Goal: Task Accomplishment & Management: Manage account settings

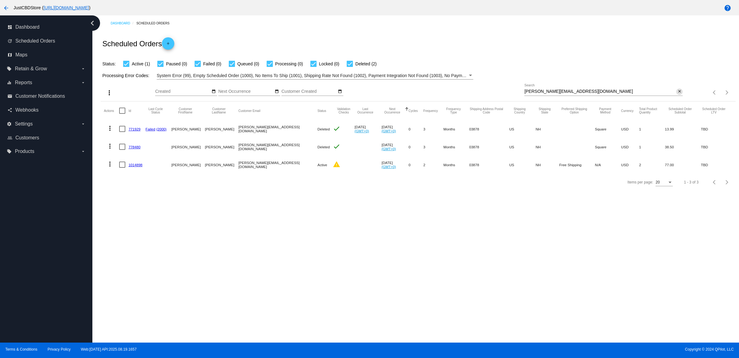
click at [678, 94] on mat-icon "close" at bounding box center [679, 91] width 4 height 5
click at [678, 97] on mat-icon "search" at bounding box center [678, 93] width 7 height 10
click at [677, 94] on input "Search" at bounding box center [603, 91] width 158 height 5
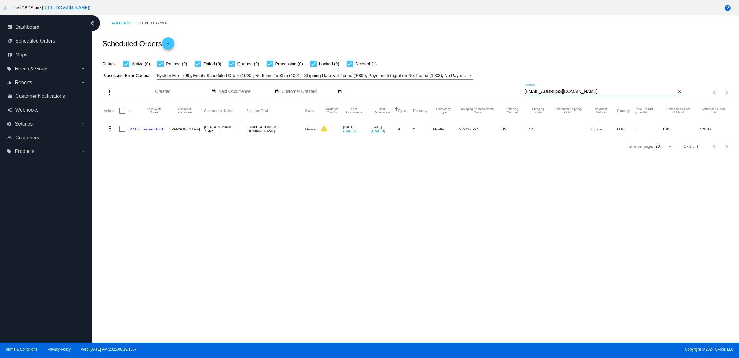
type input "postmonii@yahoo.com"
click at [140, 131] on link "844183" at bounding box center [134, 129] width 12 height 4
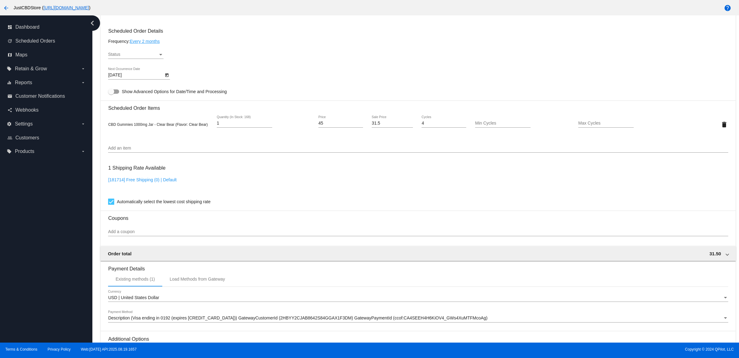
scroll to position [263, 0]
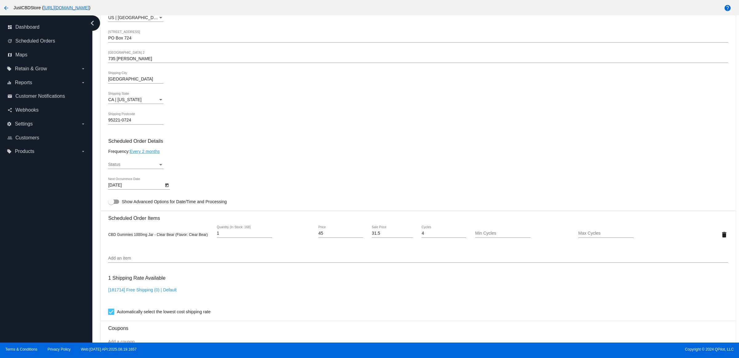
click at [219, 167] on div "Status Status" at bounding box center [418, 166] width 620 height 18
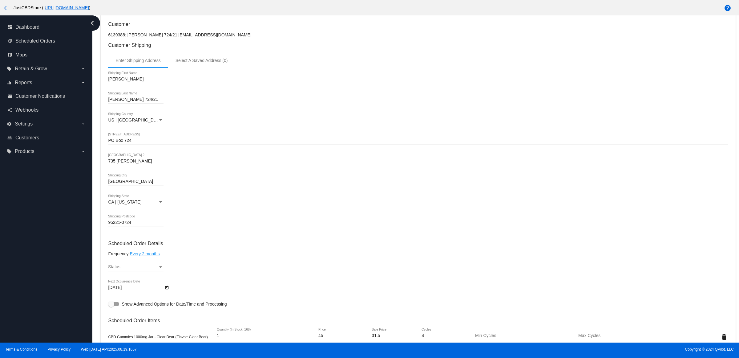
scroll to position [340, 0]
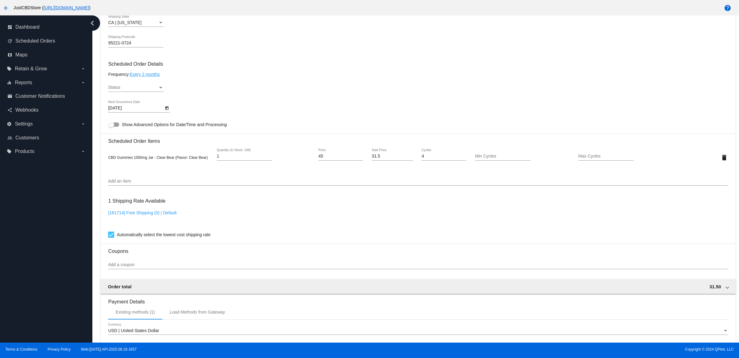
click at [164, 97] on div "Status Status" at bounding box center [135, 89] width 55 height 18
click at [156, 90] on div "Status" at bounding box center [133, 87] width 50 height 5
click at [146, 96] on span "Active" at bounding box center [137, 94] width 55 height 13
click at [202, 91] on div "Active Status" at bounding box center [418, 89] width 620 height 18
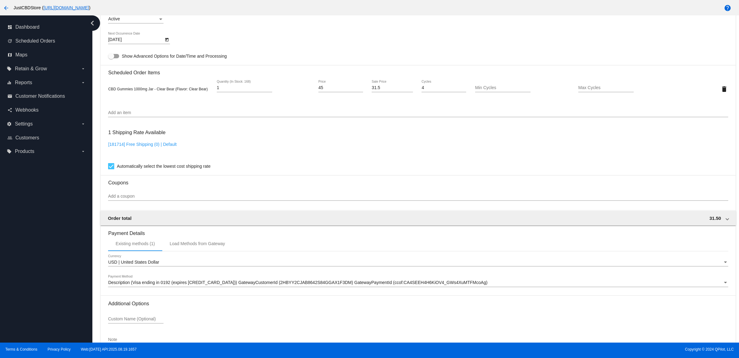
scroll to position [456, 0]
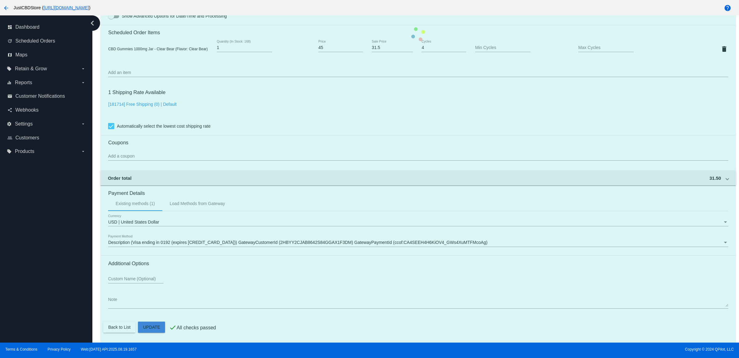
click at [157, 327] on mat-card "Customer 6139388: Dwight Fleming 724/21 postmonii@yahoo.com Customer Shipping E…" at bounding box center [418, 34] width 635 height 616
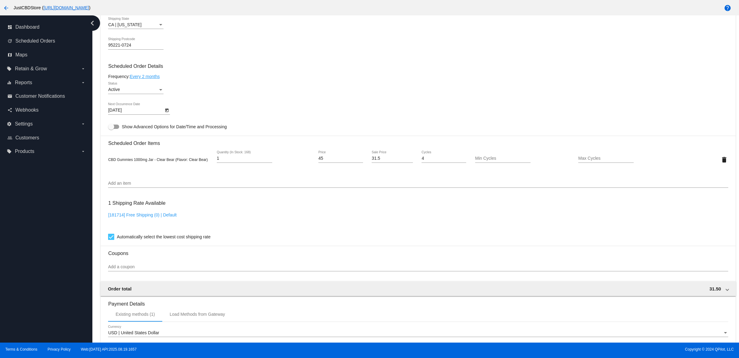
scroll to position [423, 0]
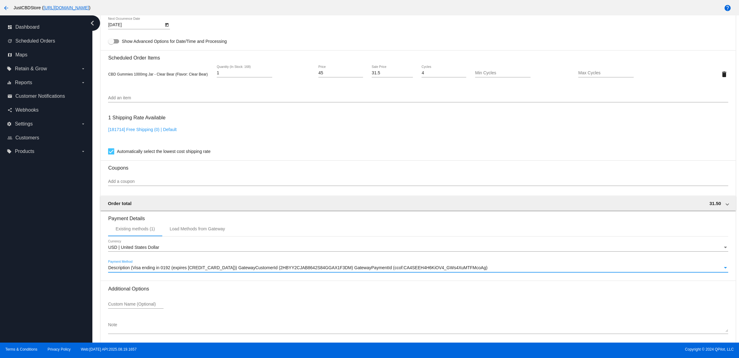
click at [189, 270] on div "Description (Visa ending in 0192 (expires [CREDIT_CARD_DATA])) GatewayCustomerI…" at bounding box center [415, 267] width 614 height 5
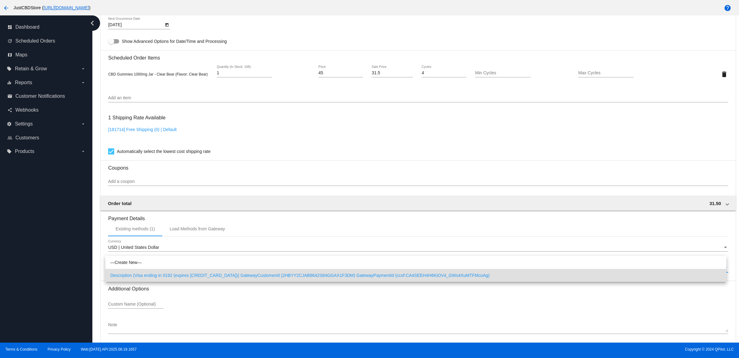
click at [365, 118] on div at bounding box center [369, 179] width 739 height 358
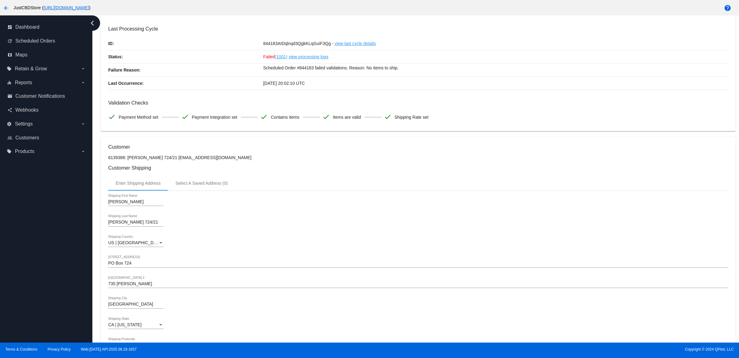
scroll to position [0, 0]
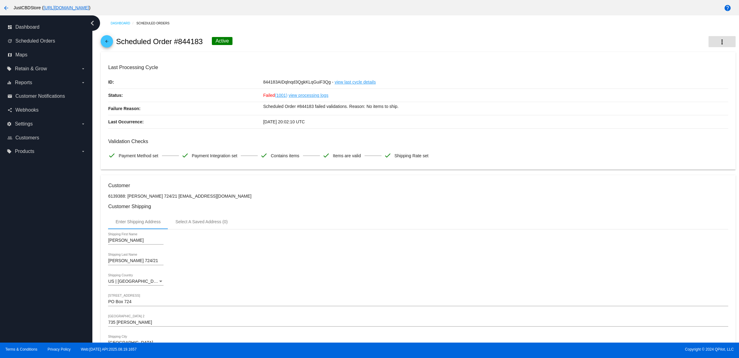
click at [721, 39] on button "more_vert" at bounding box center [722, 41] width 27 height 11
click at [701, 91] on button "cached Process Now" at bounding box center [686, 92] width 86 height 15
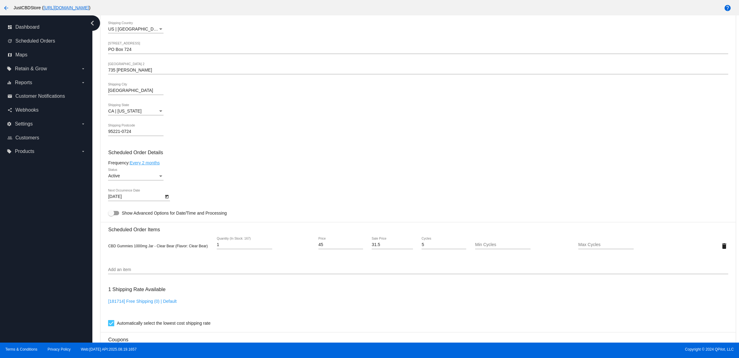
scroll to position [346, 0]
